Goal: Transaction & Acquisition: Purchase product/service

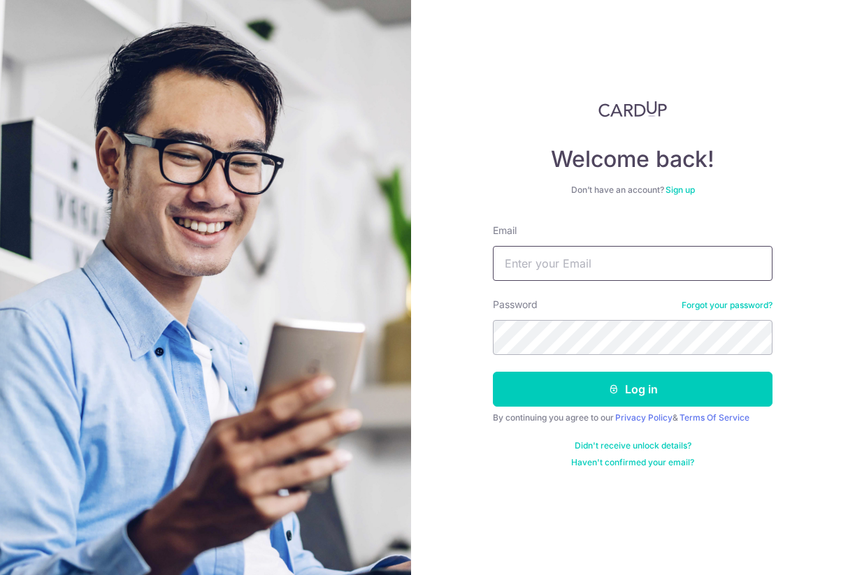
type input "[EMAIL_ADDRESS][DOMAIN_NAME]"
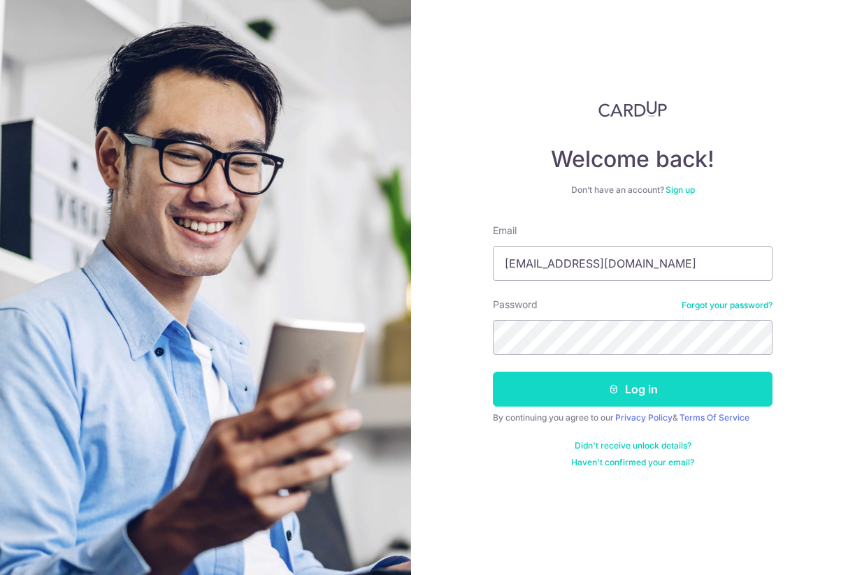
click at [620, 389] on button "Log in" at bounding box center [633, 389] width 280 height 35
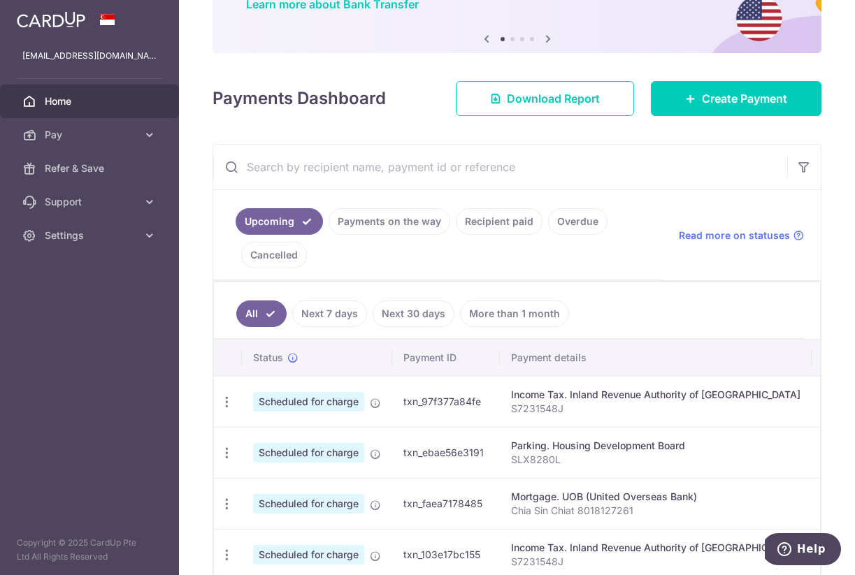
scroll to position [130, 0]
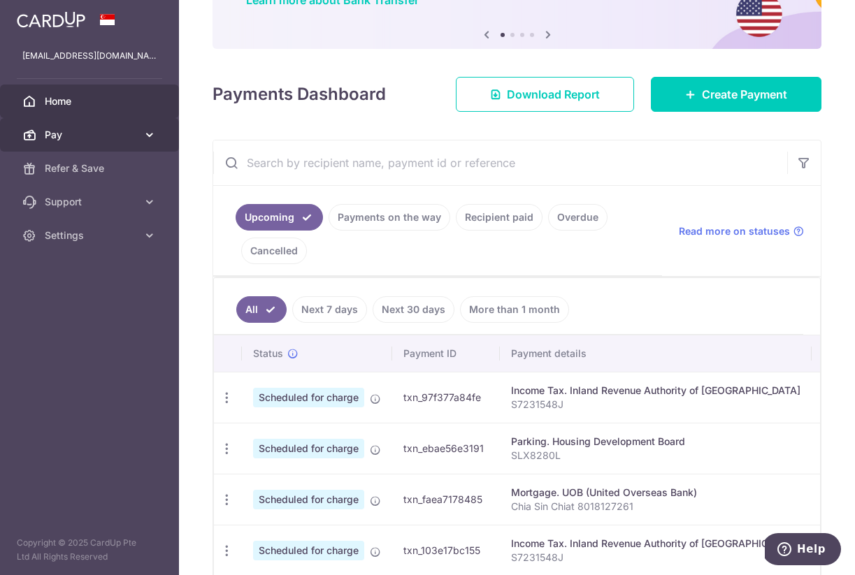
click at [76, 134] on span "Pay" at bounding box center [91, 135] width 92 height 14
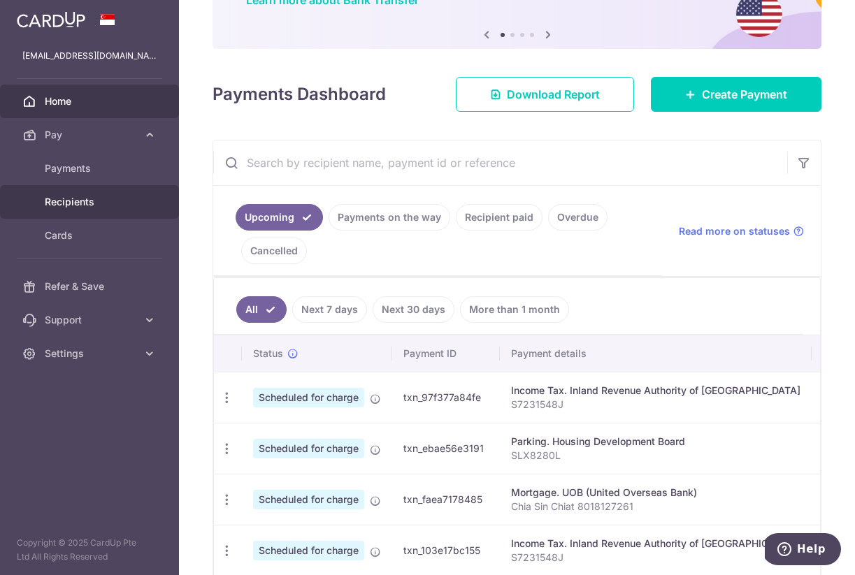
click at [71, 203] on span "Recipients" at bounding box center [91, 202] width 92 height 14
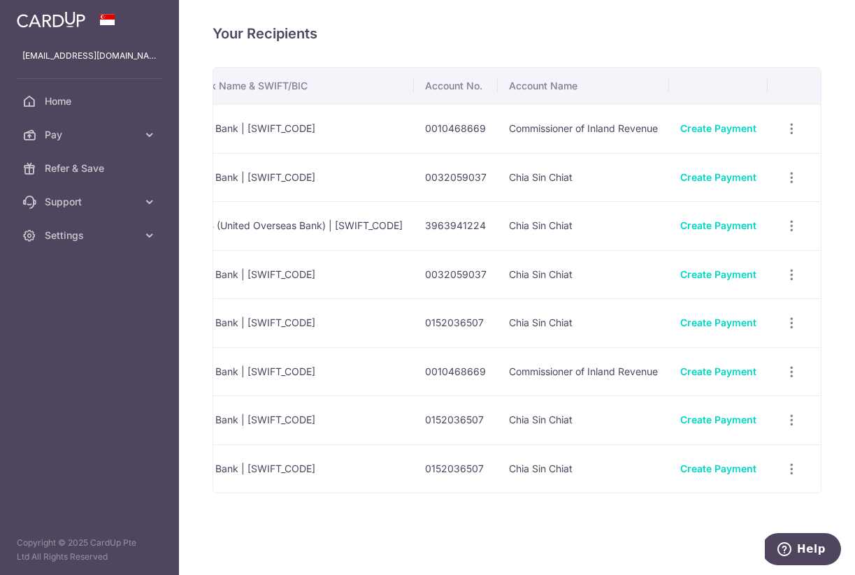
scroll to position [0, 378]
click at [700, 273] on link "Create Payment" at bounding box center [719, 275] width 76 height 12
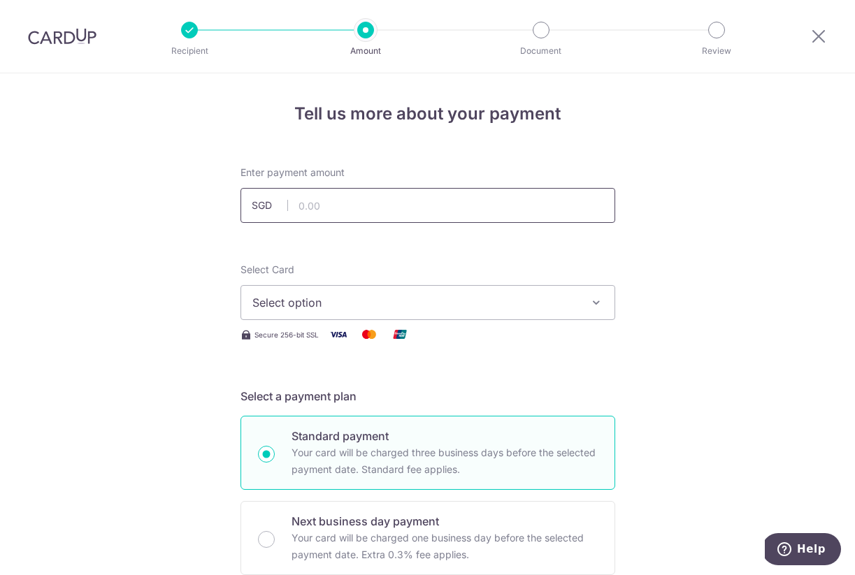
click at [352, 207] on input "text" at bounding box center [428, 205] width 375 height 35
type input "188.78"
click at [273, 303] on span "Select option" at bounding box center [415, 302] width 326 height 17
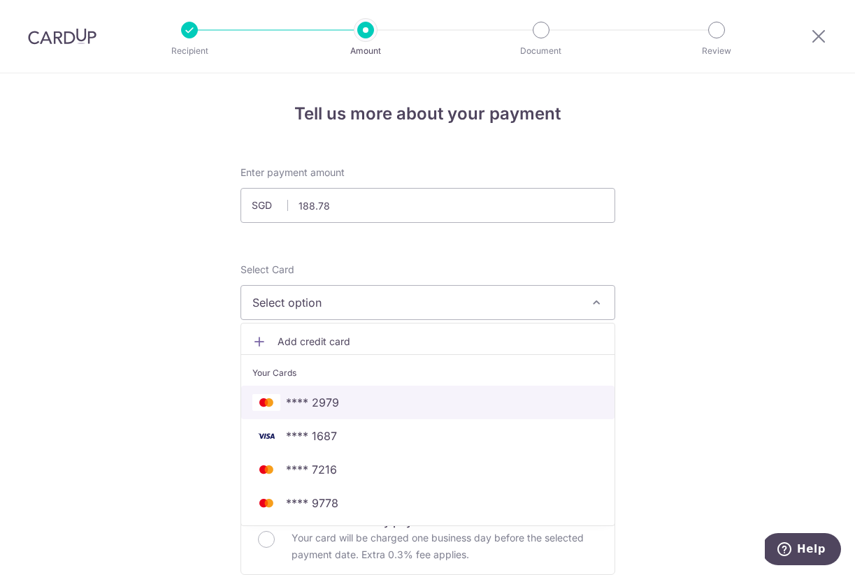
click at [317, 403] on span "**** 2979" at bounding box center [312, 402] width 53 height 17
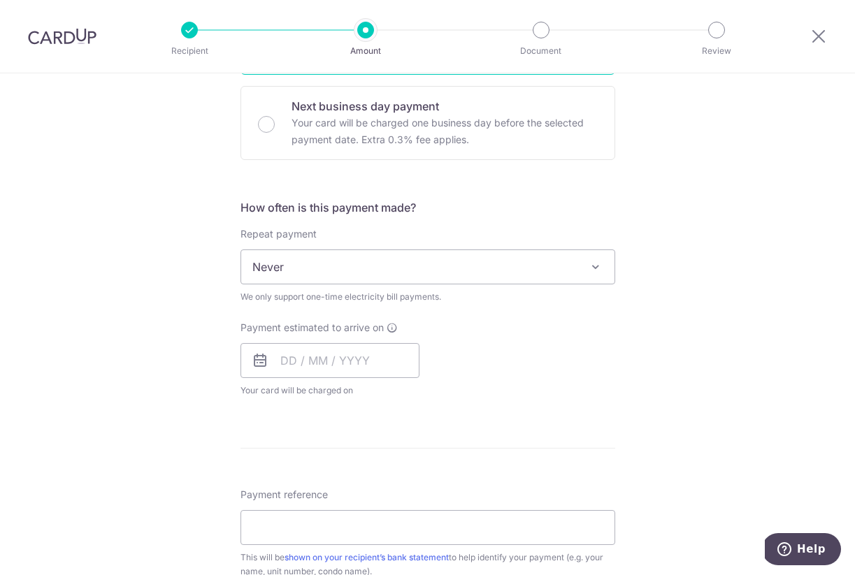
scroll to position [424, 0]
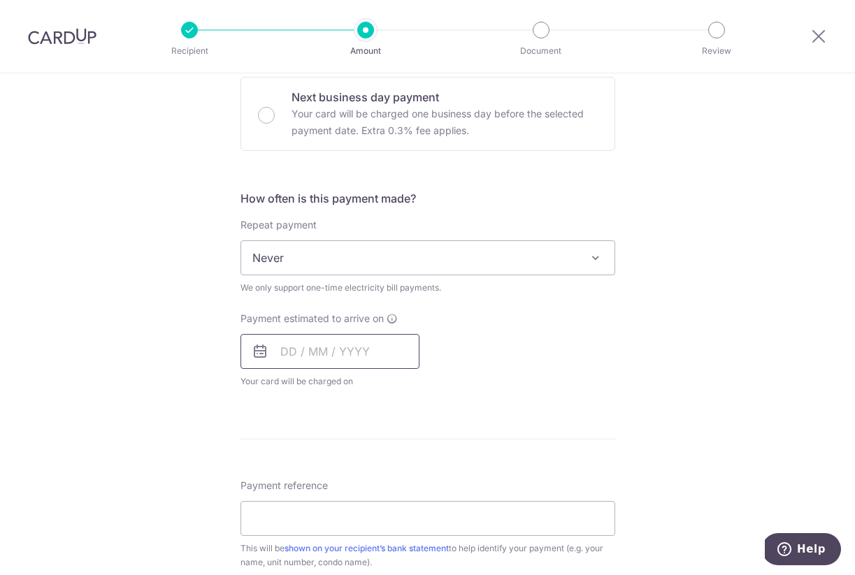
click at [281, 352] on input "text" at bounding box center [330, 351] width 179 height 35
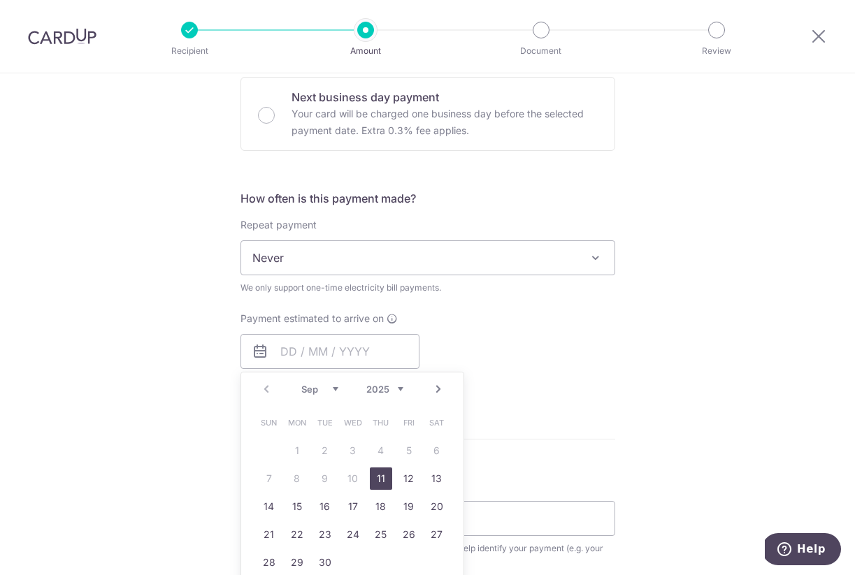
click at [382, 479] on link "11" at bounding box center [381, 479] width 22 height 22
type input "11/09/2025"
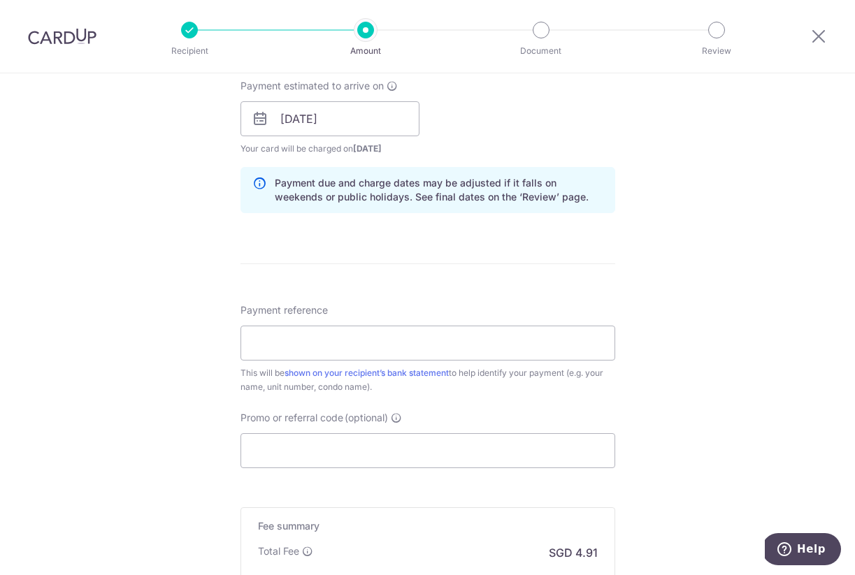
scroll to position [659, 0]
click at [319, 344] on input "Payment reference" at bounding box center [428, 341] width 375 height 35
paste input "21571184"
type input "21571184"
click at [308, 446] on input "Promo or referral code (optional)" at bounding box center [428, 449] width 375 height 35
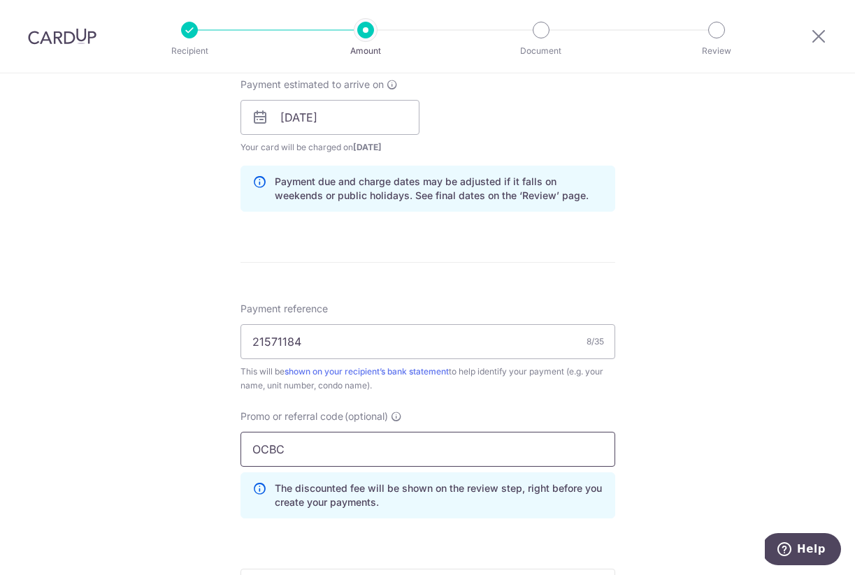
type input "OCBC90NMC"
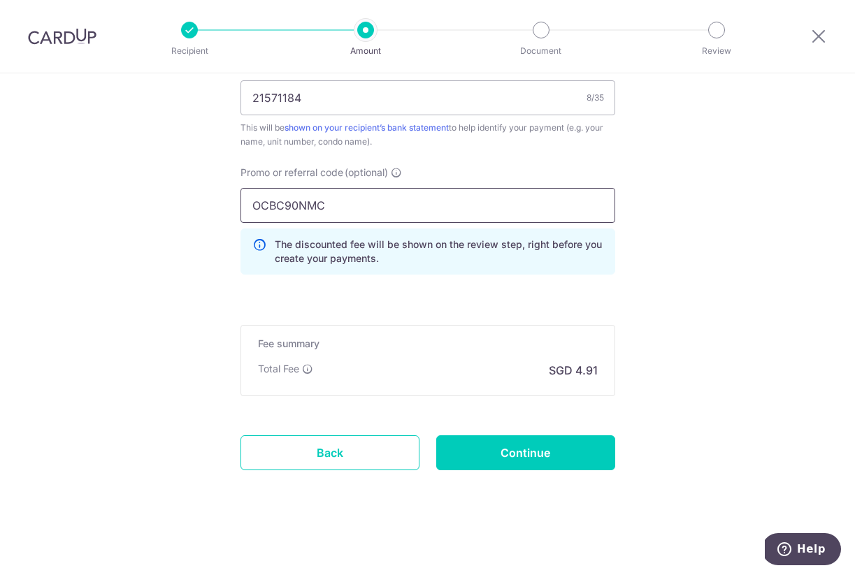
scroll to position [903, 0]
click at [532, 455] on input "Continue" at bounding box center [525, 453] width 179 height 35
type input "Create Schedule"
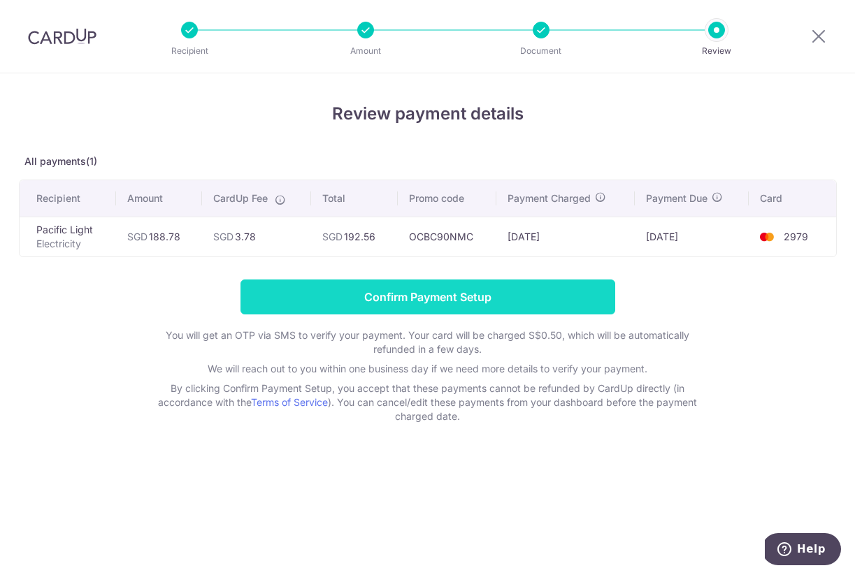
click at [475, 299] on input "Confirm Payment Setup" at bounding box center [428, 297] width 375 height 35
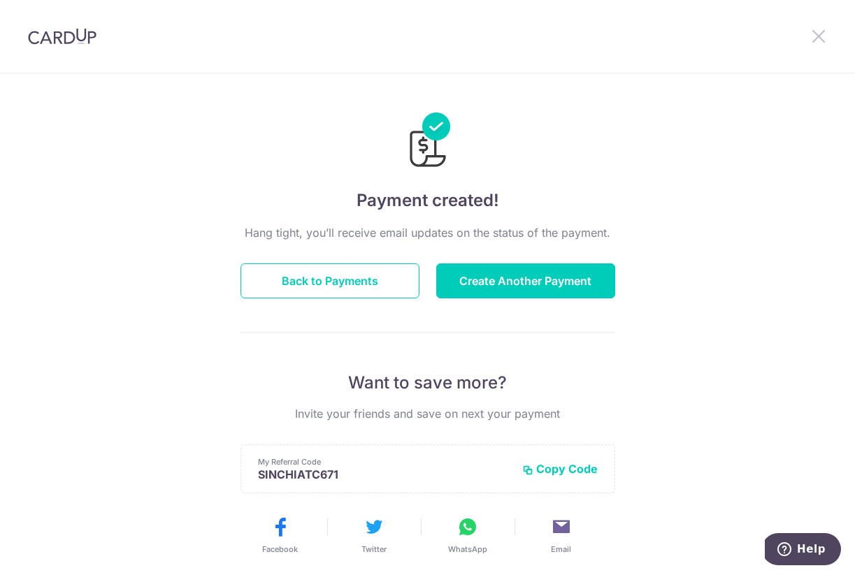
click at [816, 37] on icon at bounding box center [818, 35] width 17 height 17
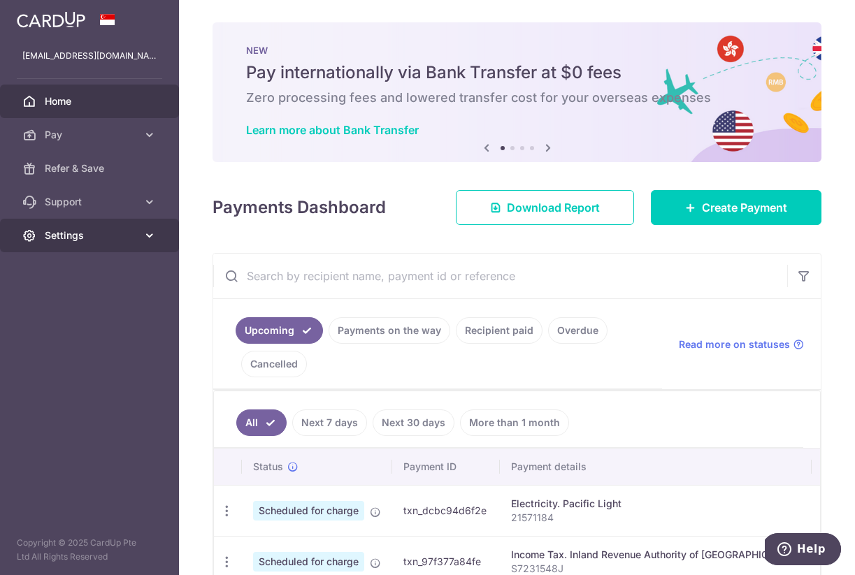
click at [57, 236] on span "Settings" at bounding box center [91, 236] width 92 height 14
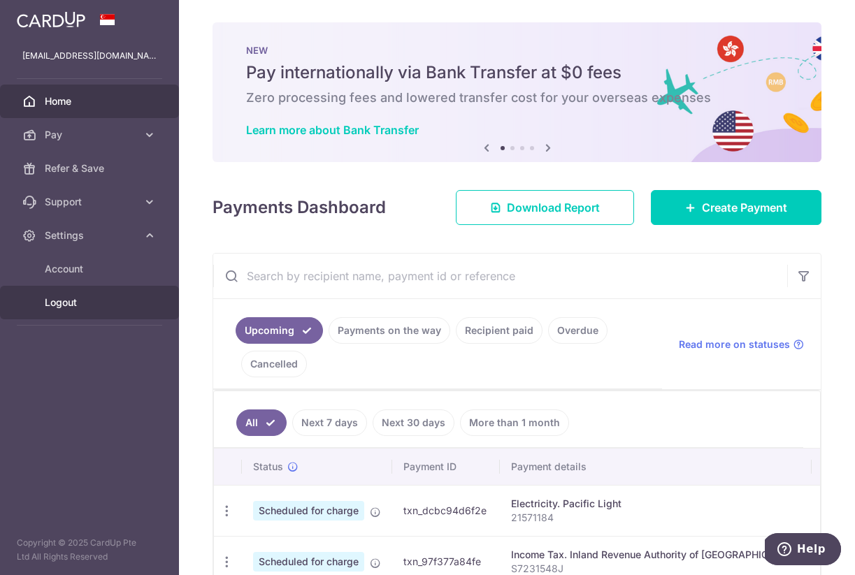
click at [69, 301] on span "Logout" at bounding box center [91, 303] width 92 height 14
